Goal: Information Seeking & Learning: Learn about a topic

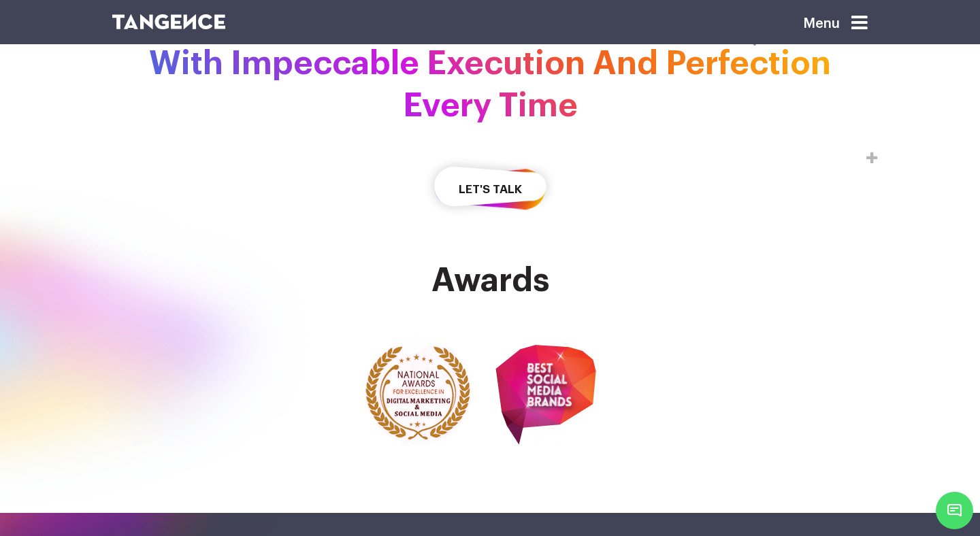
scroll to position [3382, 0]
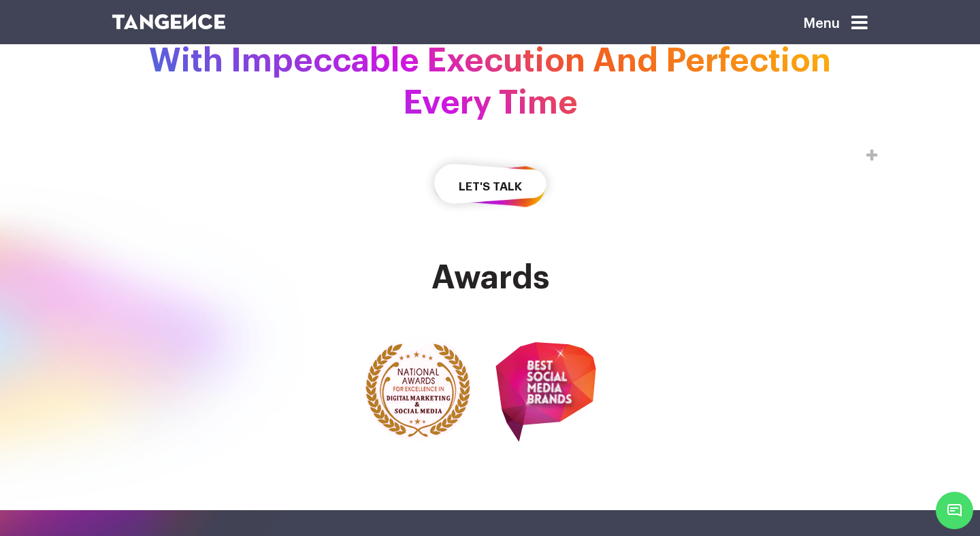
click at [563, 442] on img at bounding box center [545, 392] width 101 height 100
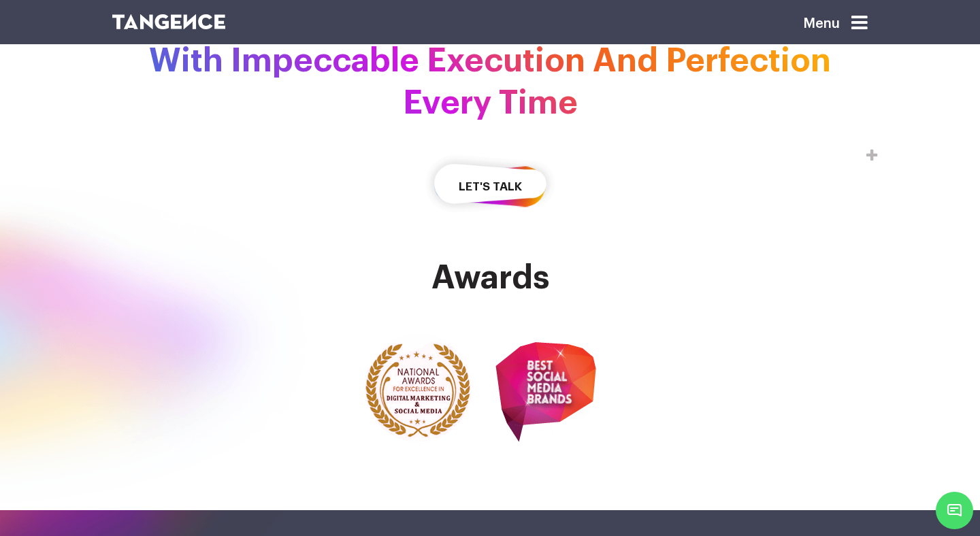
click at [563, 442] on img at bounding box center [545, 392] width 101 height 100
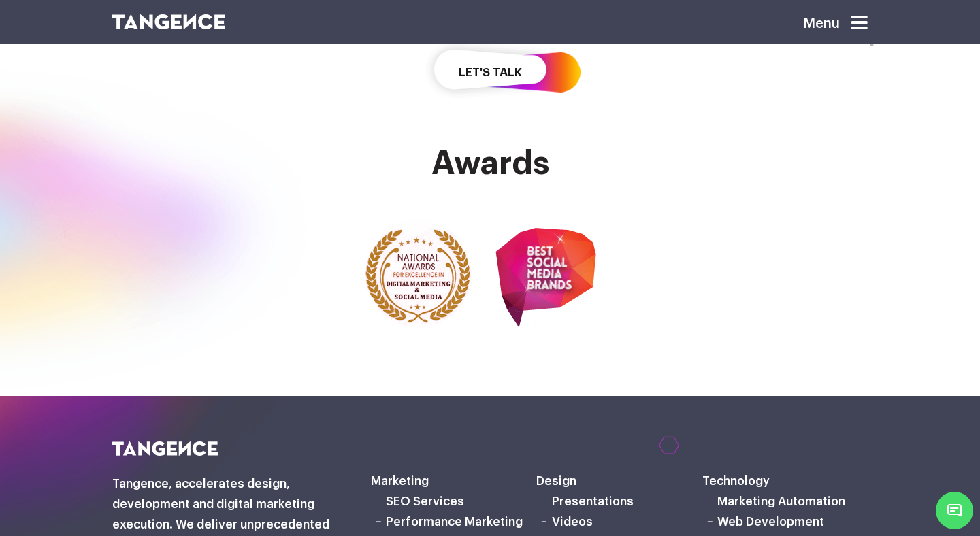
scroll to position [3505, 0]
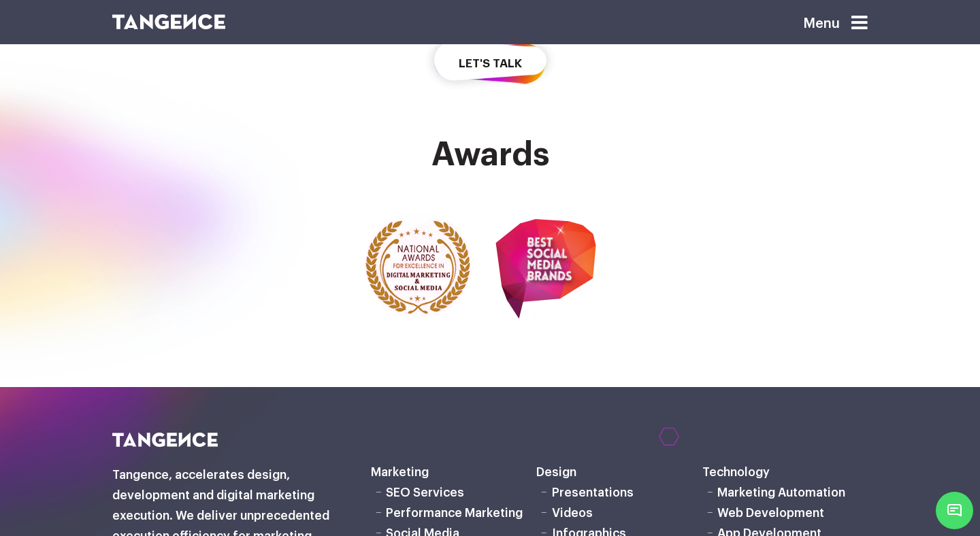
click at [429, 319] on img at bounding box center [418, 265] width 108 height 108
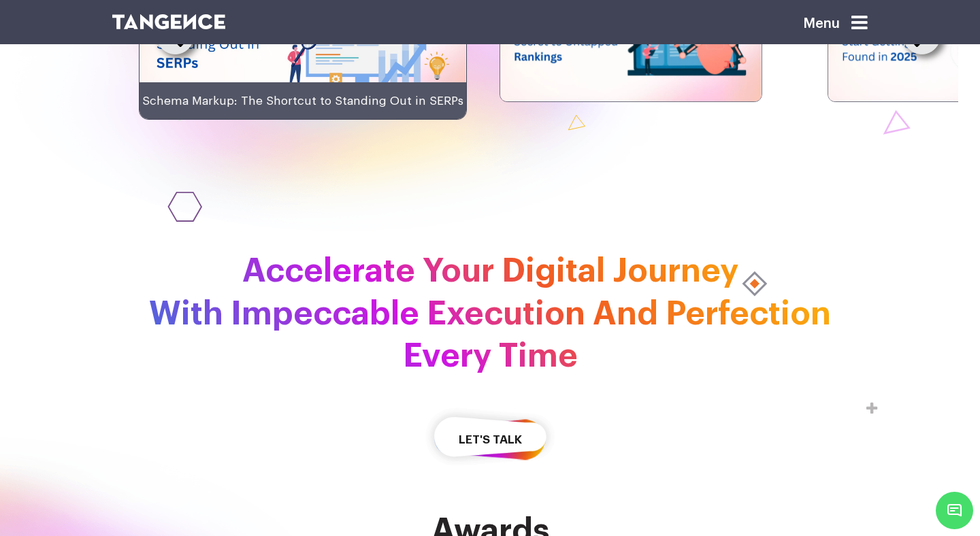
scroll to position [3059, 0]
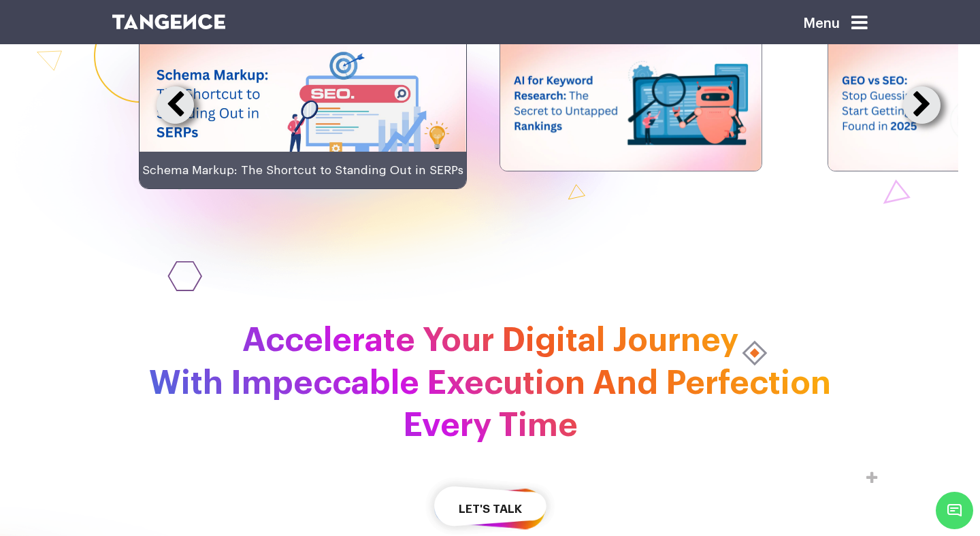
click at [565, 171] on img at bounding box center [630, 102] width 261 height 135
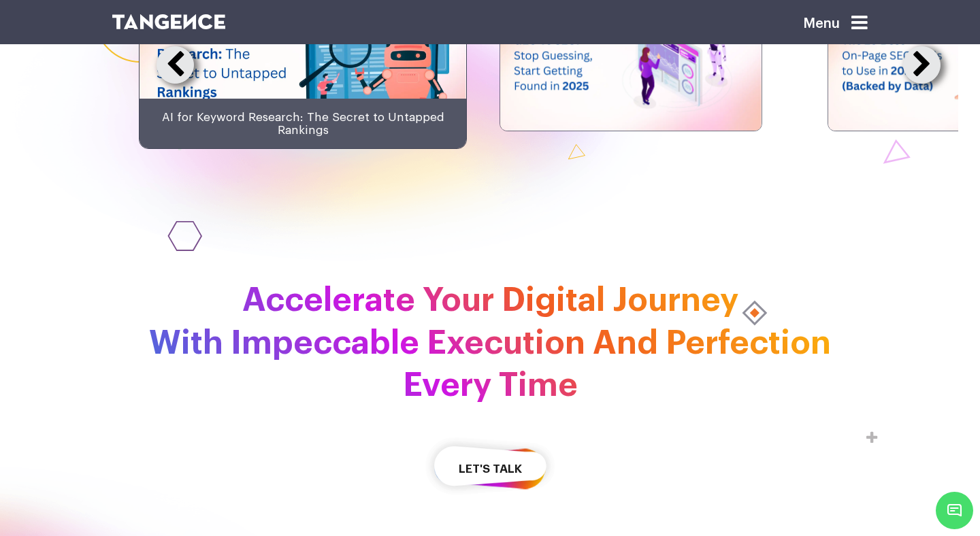
scroll to position [3100, 0]
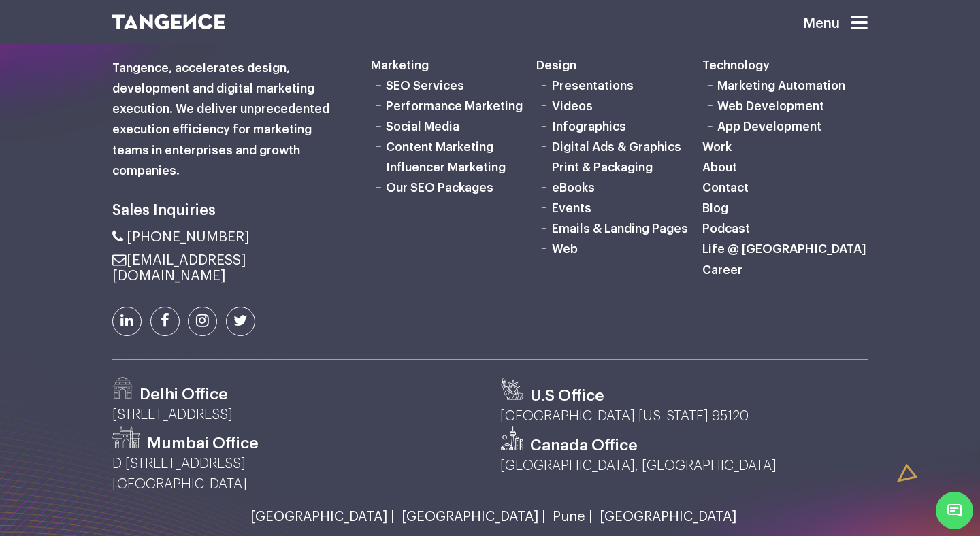
scroll to position [5615, 0]
